Goal: Download file/media

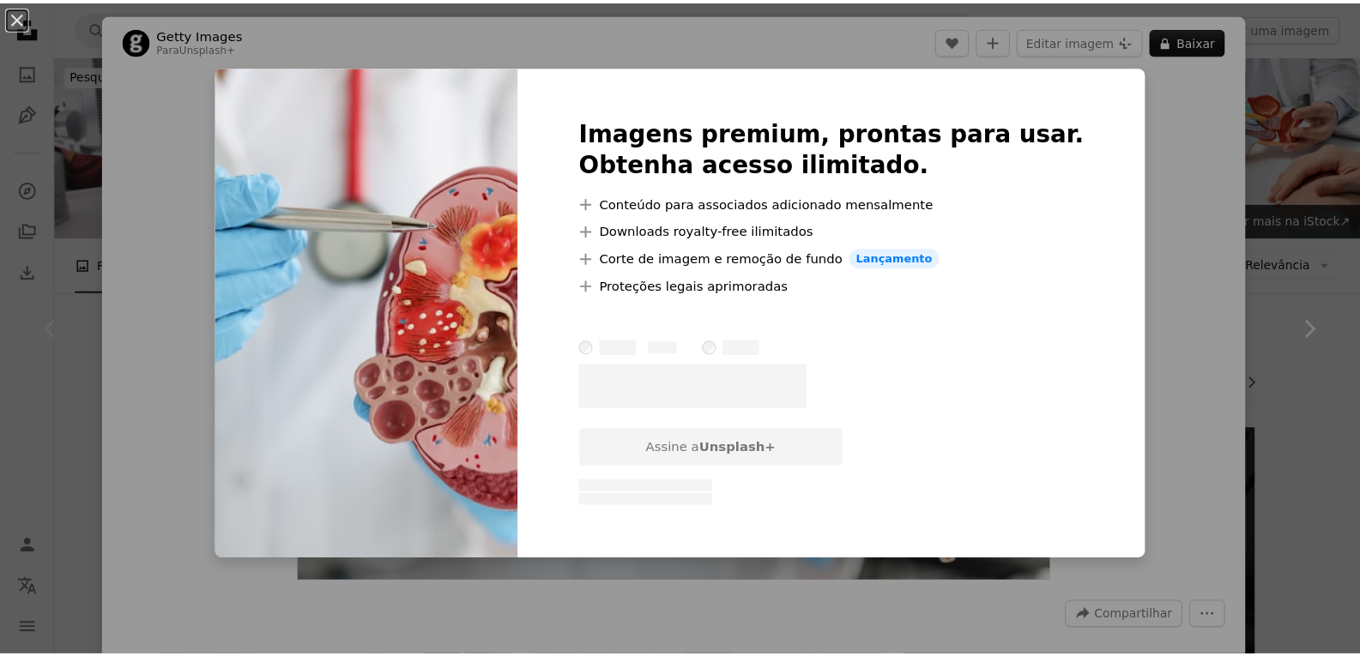
scroll to position [172, 0]
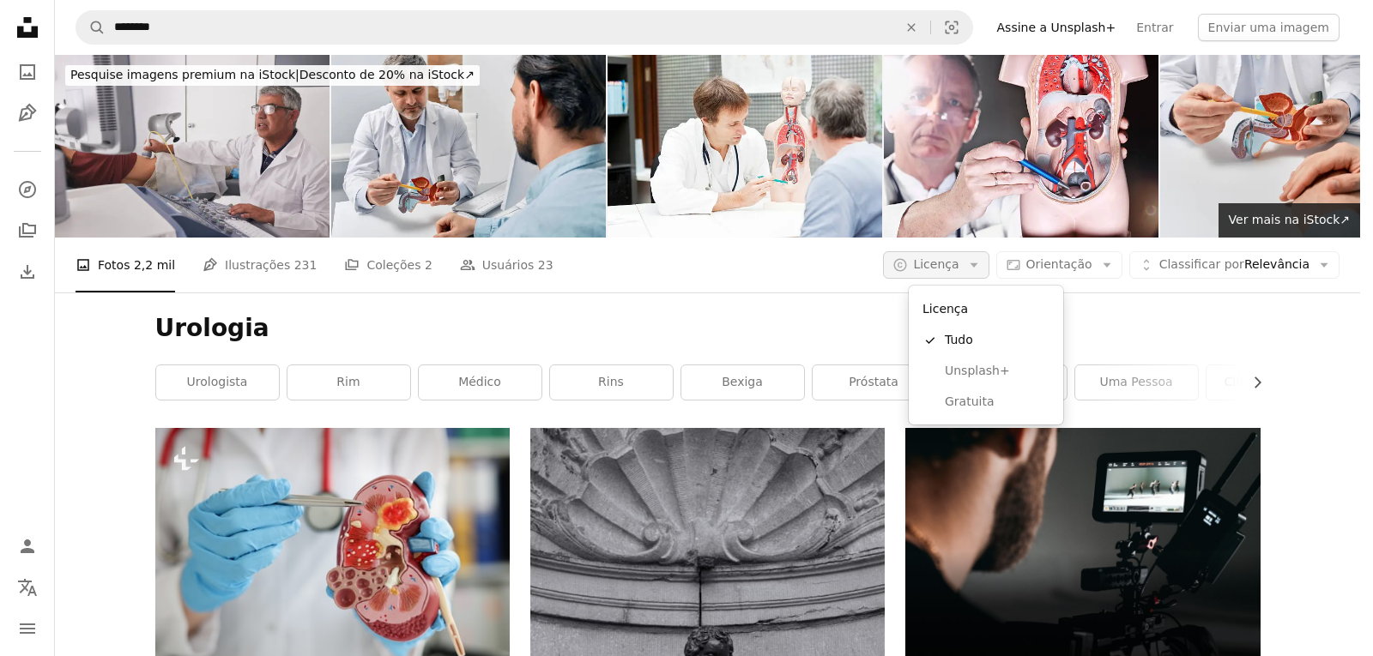
click at [984, 263] on button "A copyright icon © Licença Arrow down" at bounding box center [936, 264] width 106 height 27
click at [997, 402] on span "Gratuita" at bounding box center [996, 402] width 105 height 17
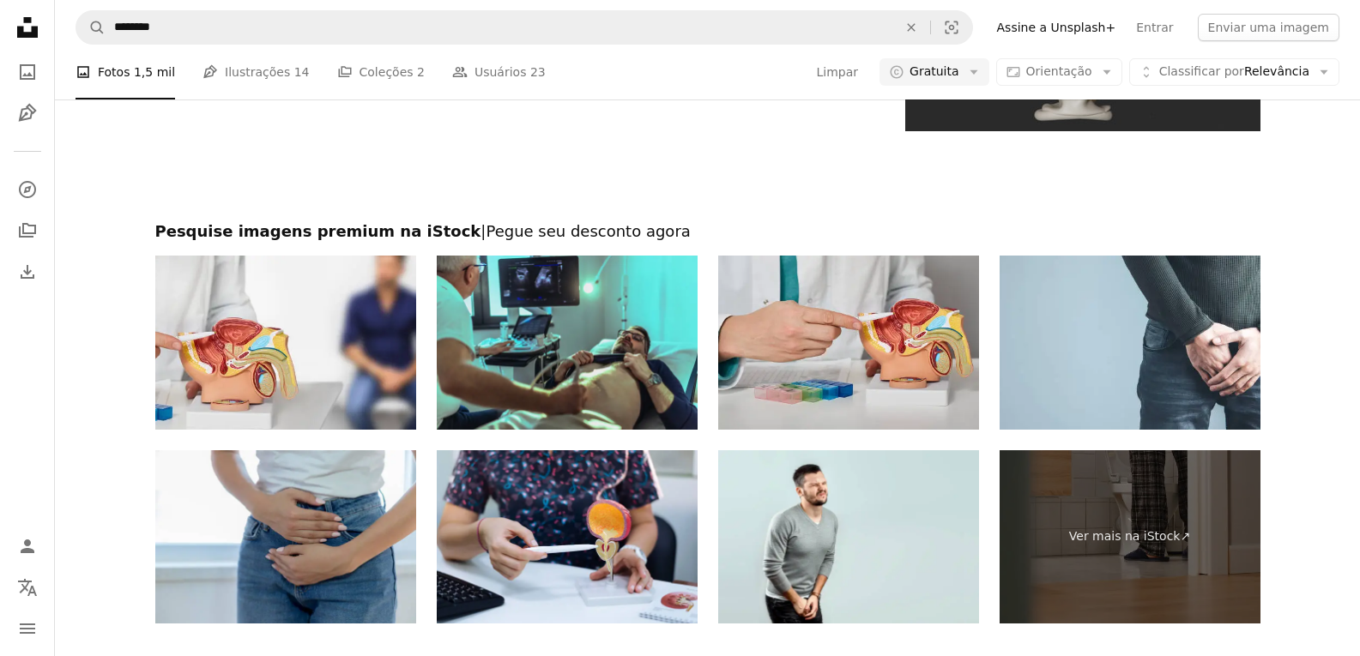
scroll to position [3689, 0]
